Goal: Book appointment/travel/reservation

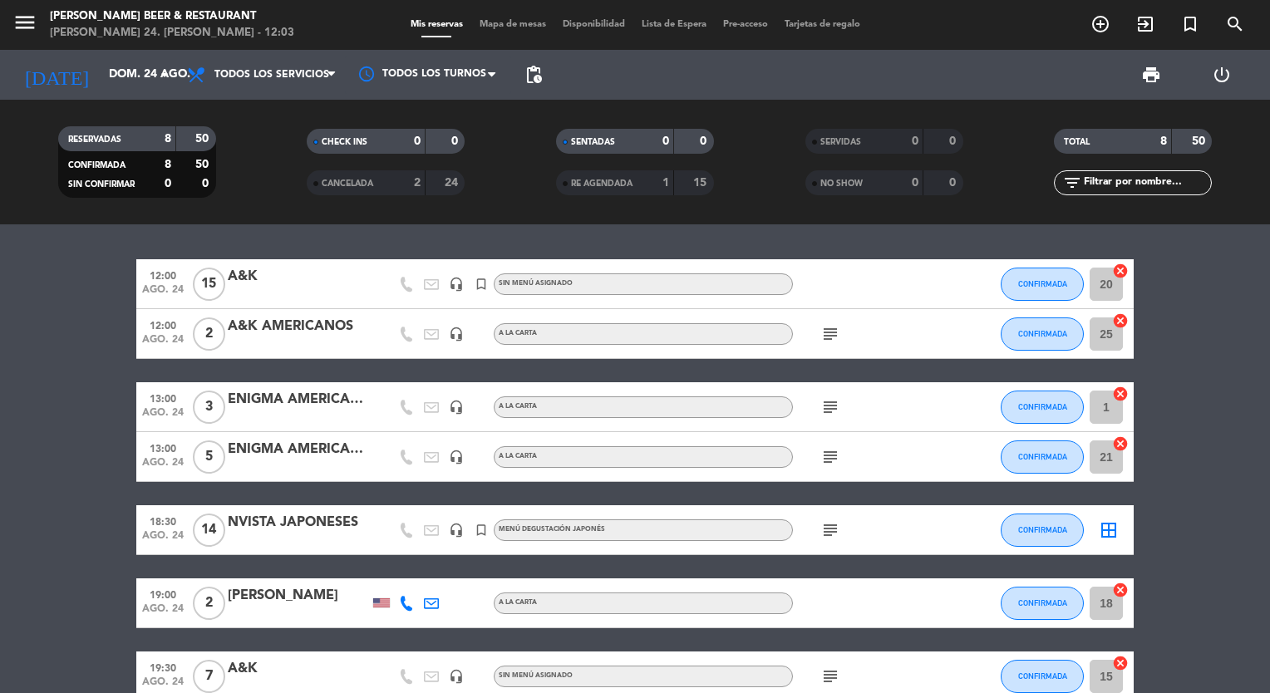
click at [271, 537] on div at bounding box center [298, 540] width 141 height 13
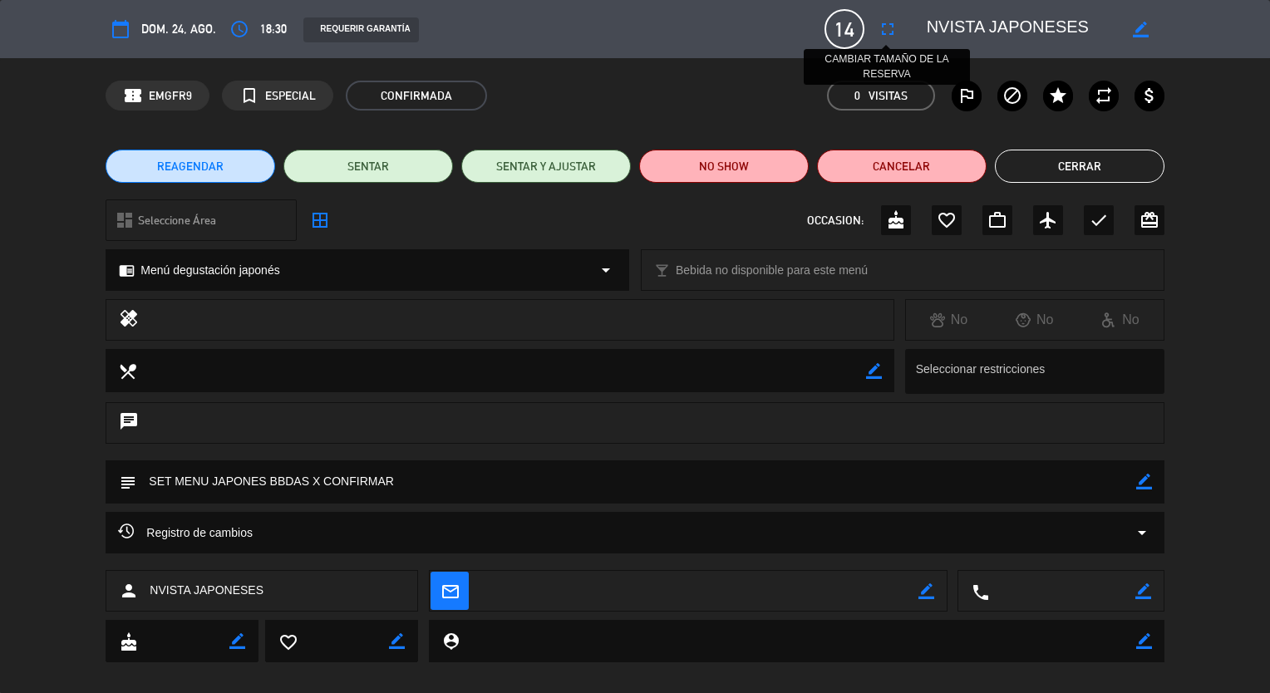
click at [891, 33] on icon "fullscreen" at bounding box center [887, 29] width 20 height 20
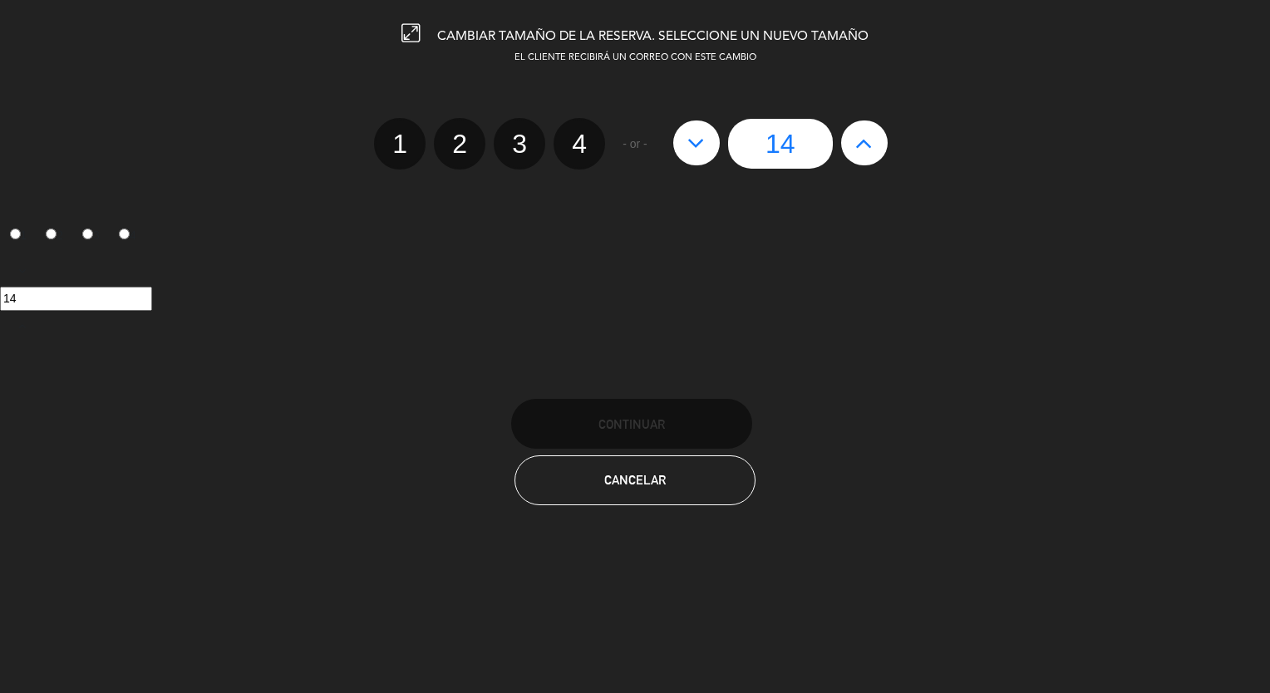
click at [694, 150] on icon at bounding box center [695, 143] width 17 height 27
type input "13"
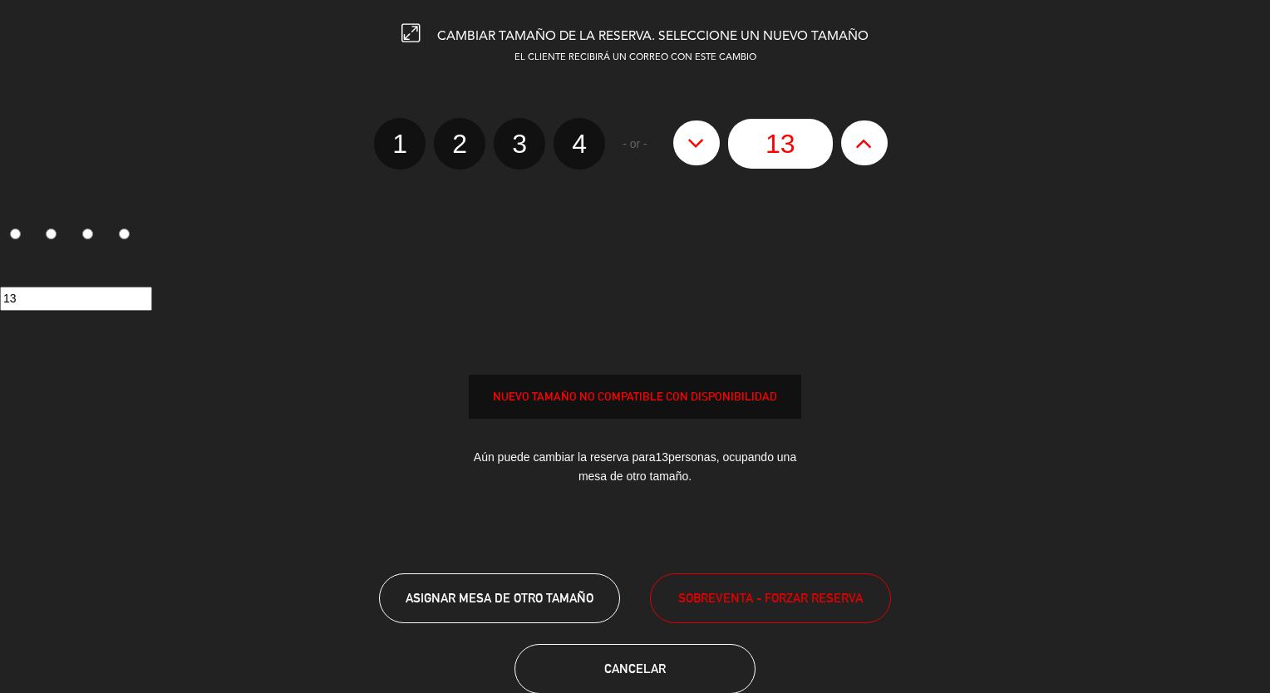
click at [694, 150] on icon at bounding box center [695, 143] width 17 height 27
type input "12"
click at [694, 150] on icon at bounding box center [695, 143] width 17 height 27
type input "11"
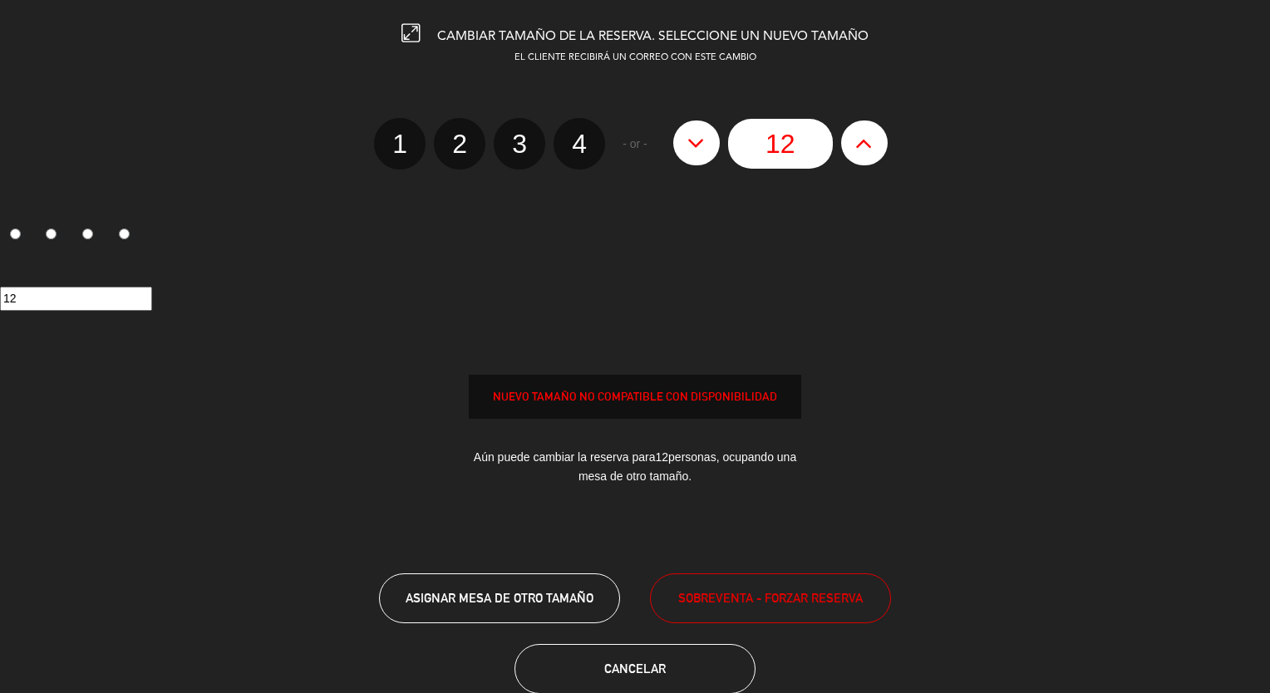
type input "11"
click at [694, 150] on icon at bounding box center [695, 143] width 17 height 27
type input "10"
click at [694, 150] on icon at bounding box center [695, 143] width 17 height 27
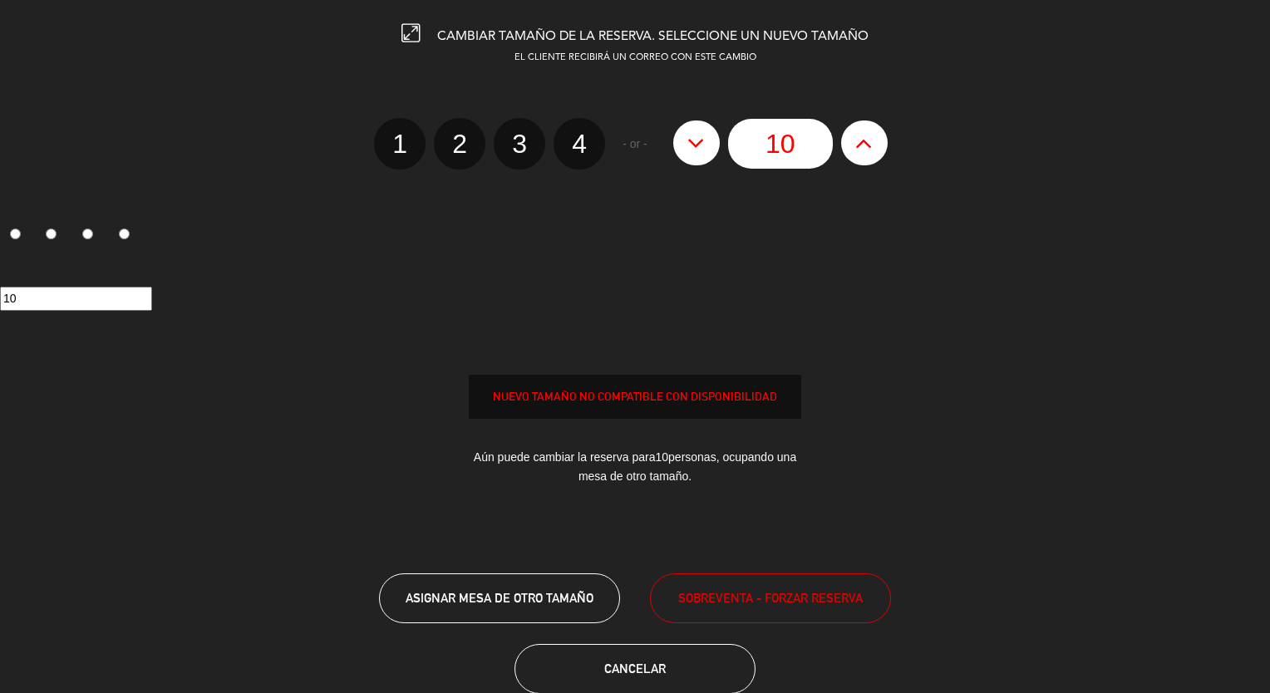
type input "9"
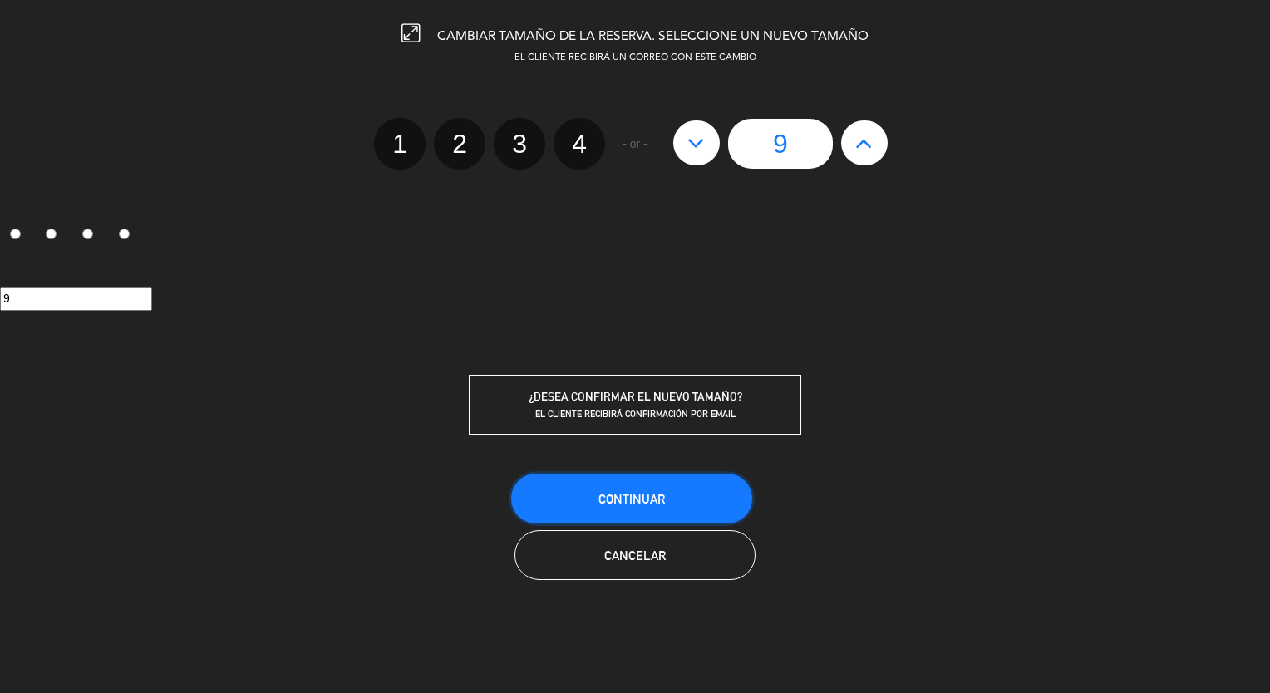
click at [658, 501] on span "Continuar" at bounding box center [631, 499] width 66 height 14
click at [412, 31] on icon at bounding box center [410, 33] width 18 height 18
click at [647, 402] on div "¿DESEA CONFIRMAR EL NUEVO TAMAÑO?" at bounding box center [634, 396] width 331 height 19
click at [654, 511] on button "Continuar" at bounding box center [631, 499] width 241 height 50
click at [634, 551] on span "Cancelar" at bounding box center [634, 555] width 61 height 14
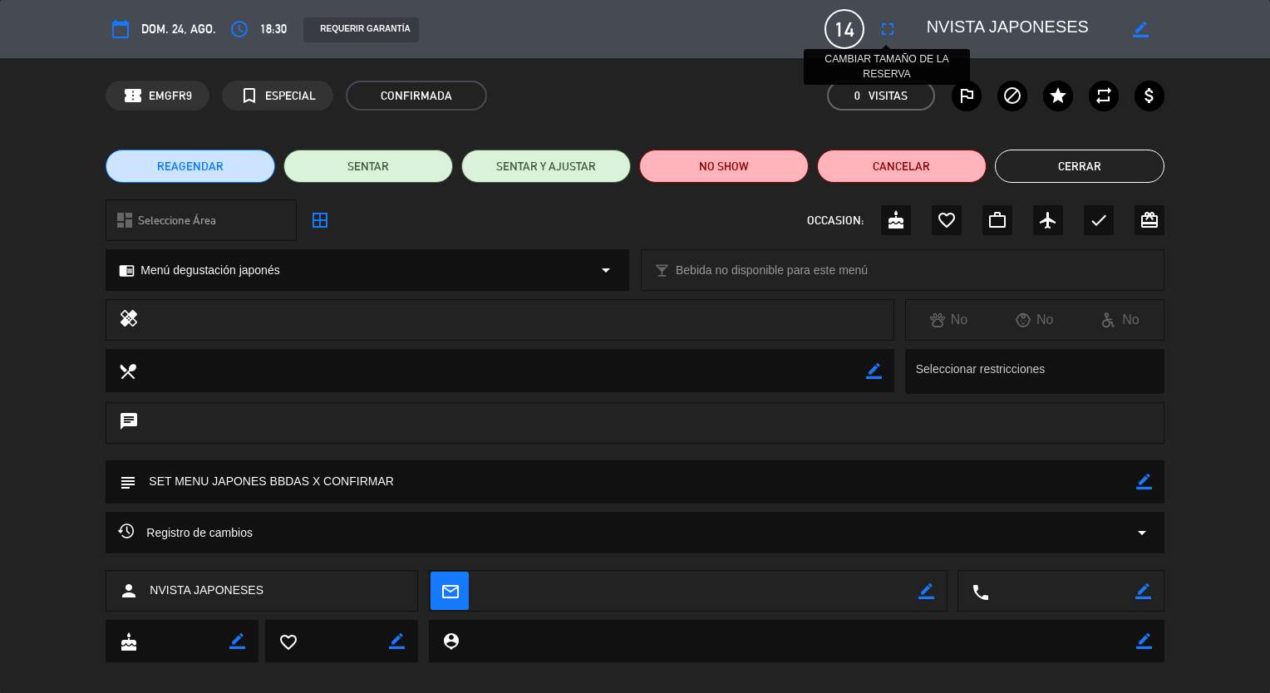
click at [881, 32] on icon "fullscreen" at bounding box center [887, 29] width 20 height 20
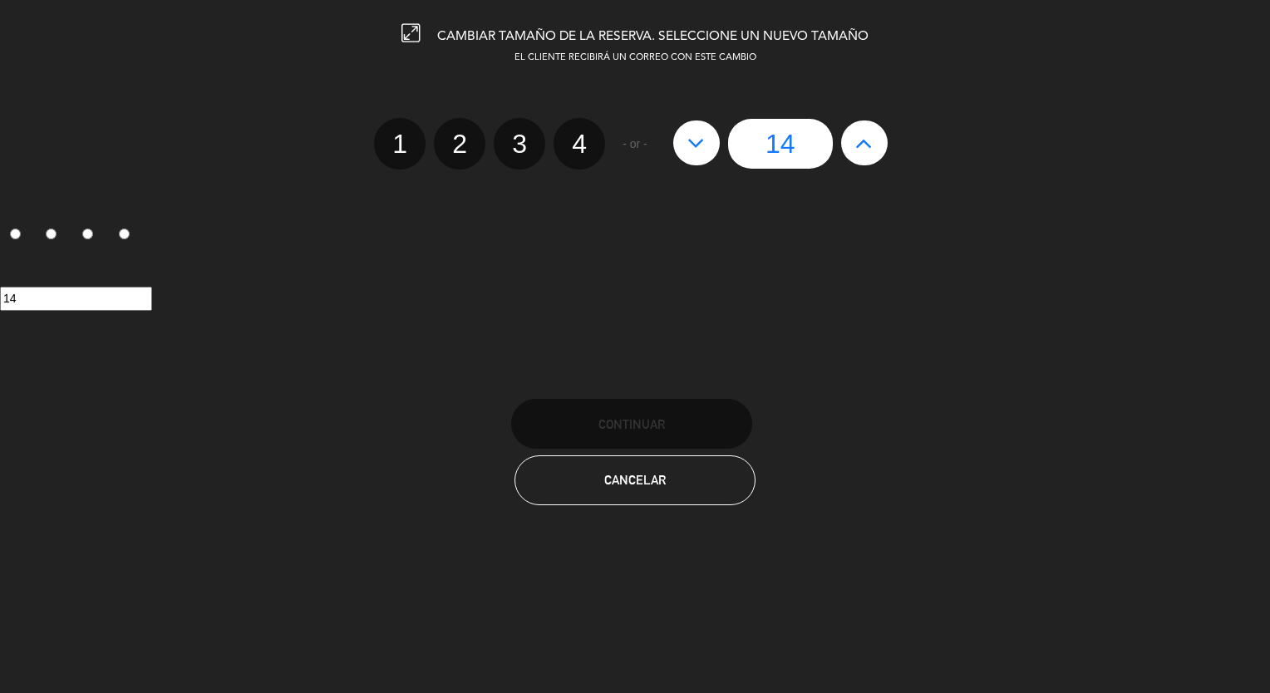
click at [694, 149] on icon at bounding box center [695, 143] width 17 height 27
type input "13"
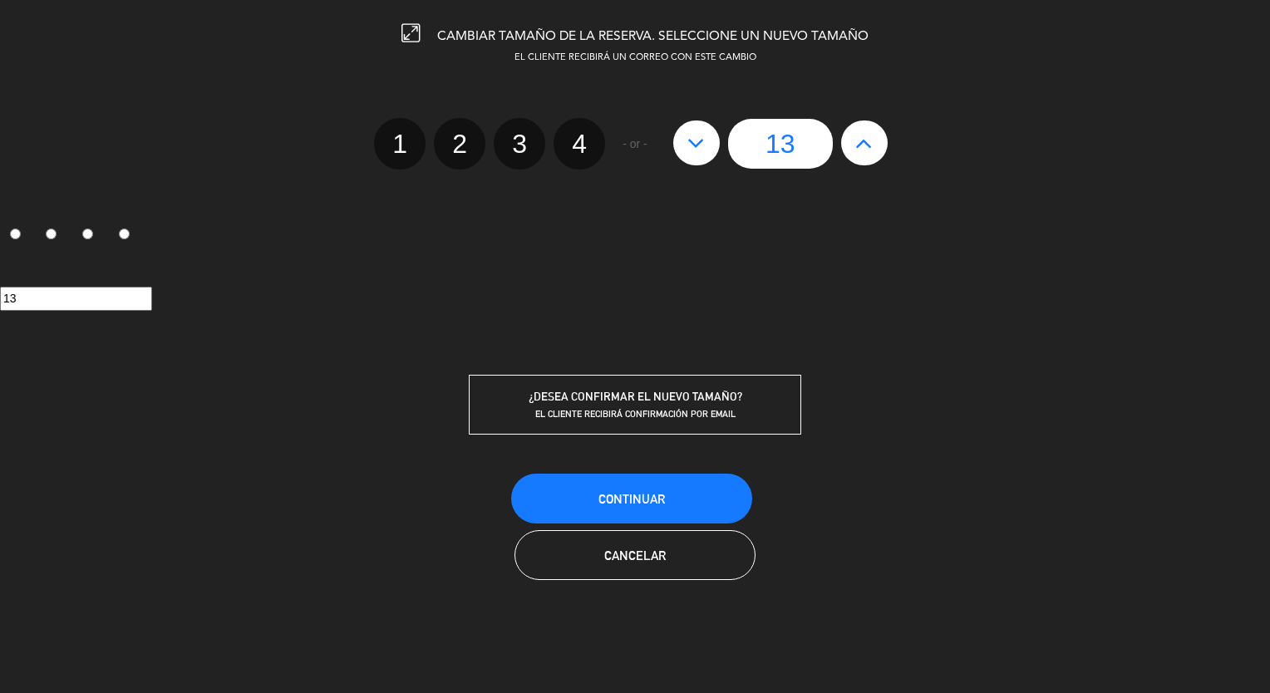
click at [694, 149] on icon at bounding box center [695, 143] width 17 height 27
type input "12"
click at [694, 149] on icon at bounding box center [695, 143] width 17 height 27
type input "11"
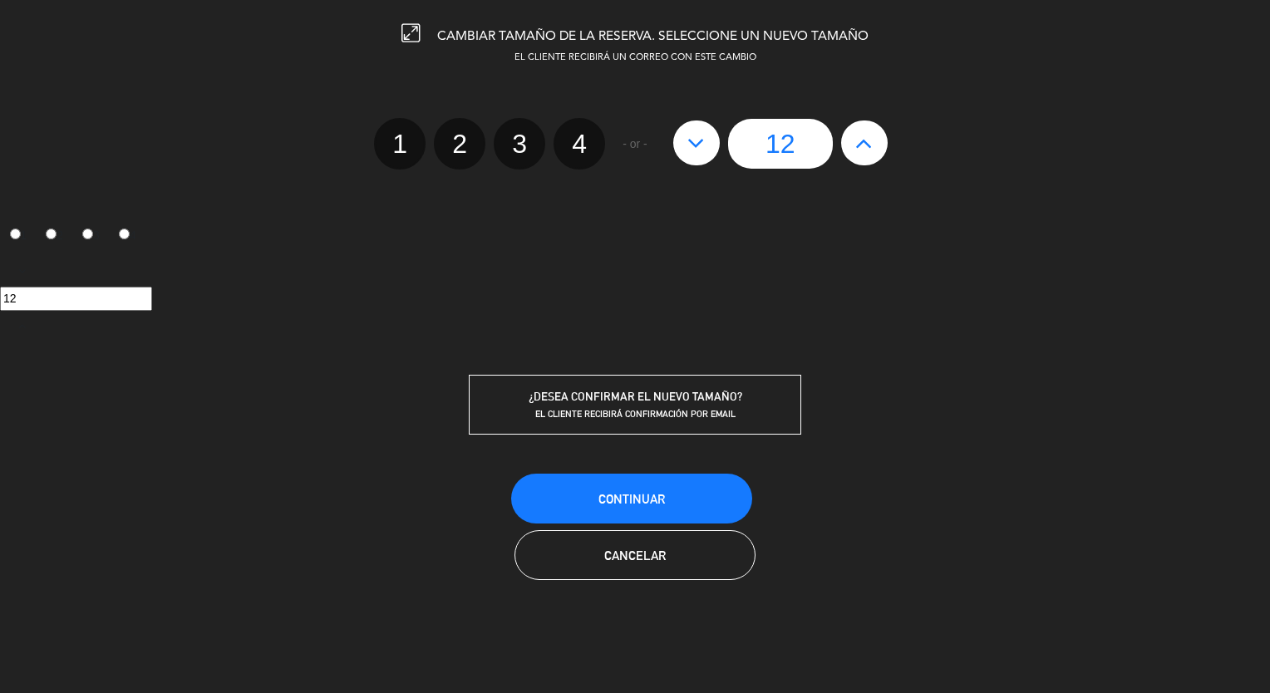
type input "11"
click at [694, 149] on icon at bounding box center [695, 143] width 17 height 27
type input "10"
click at [694, 149] on icon at bounding box center [695, 143] width 17 height 27
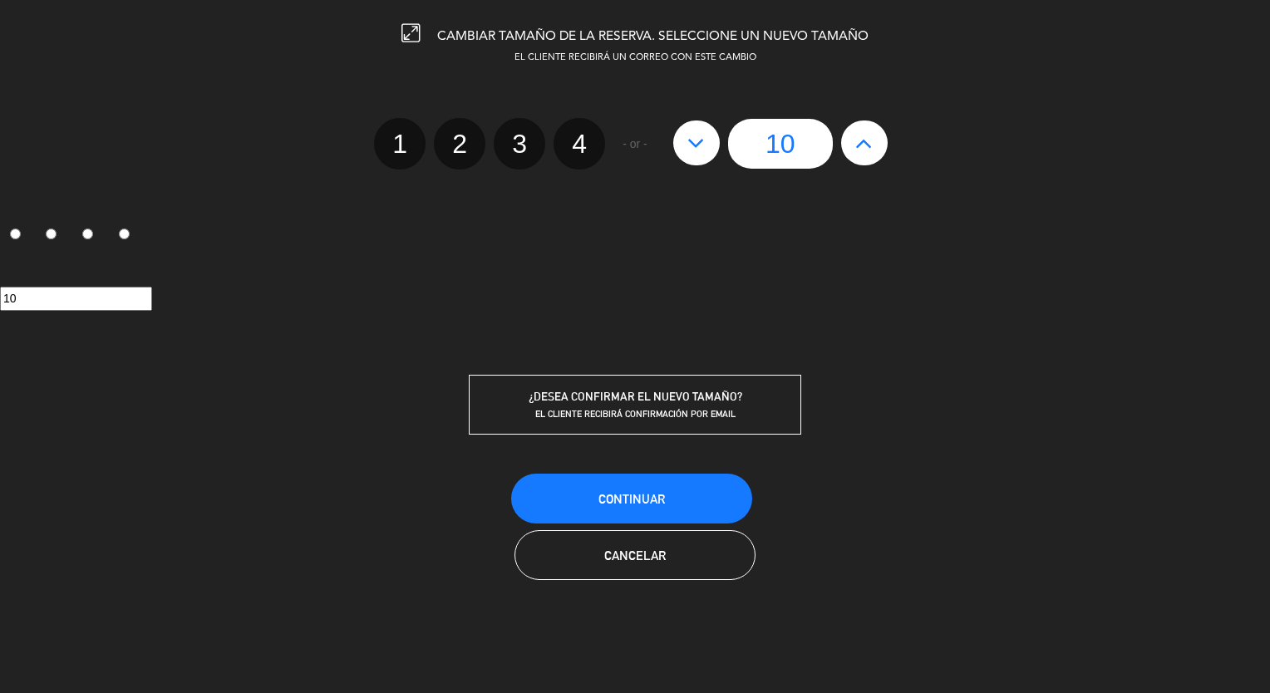
type input "9"
click at [610, 484] on button "Continuar" at bounding box center [631, 499] width 241 height 50
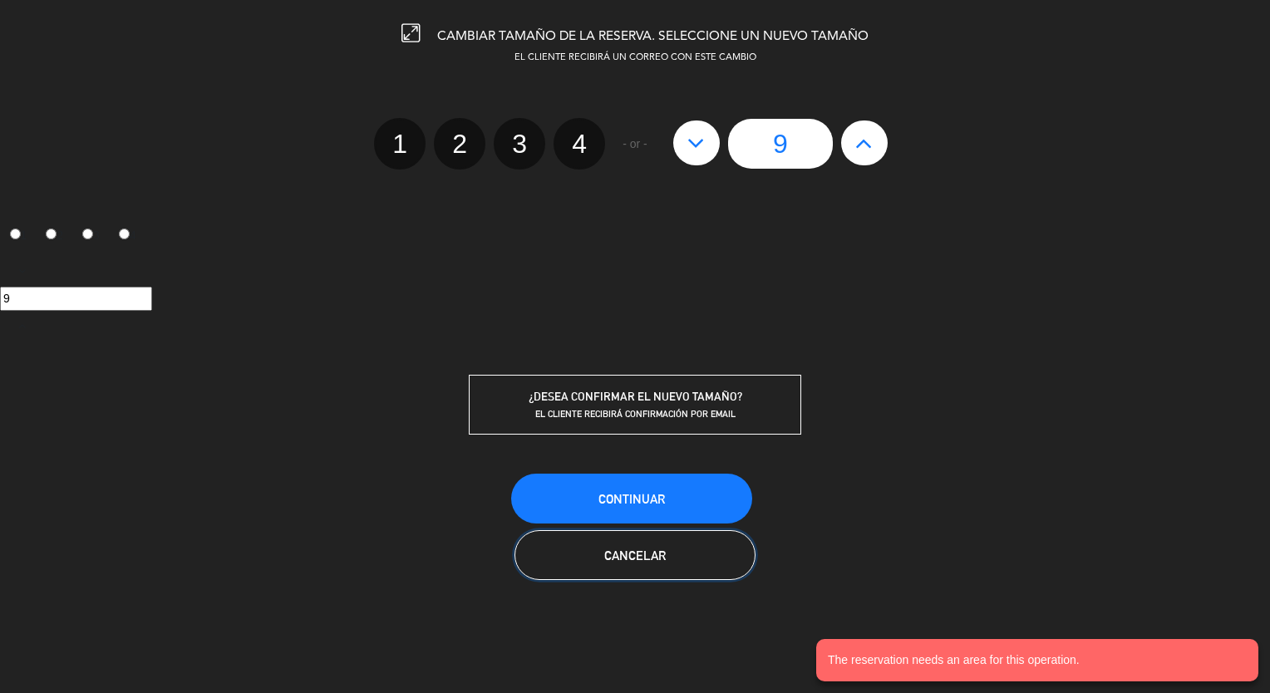
click at [646, 551] on span "Cancelar" at bounding box center [634, 555] width 61 height 14
